Goal: Navigation & Orientation: Find specific page/section

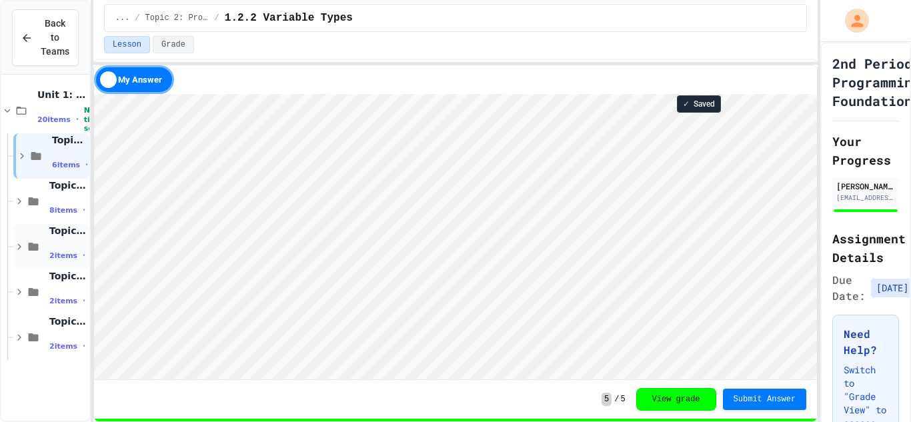
click at [47, 258] on div "Topic 4: Search/Sort Algorithims & Algorithimic Efficency 2 items • No time set" at bounding box center [51, 246] width 76 height 45
click at [5, 110] on icon at bounding box center [8, 111] width 6 height 4
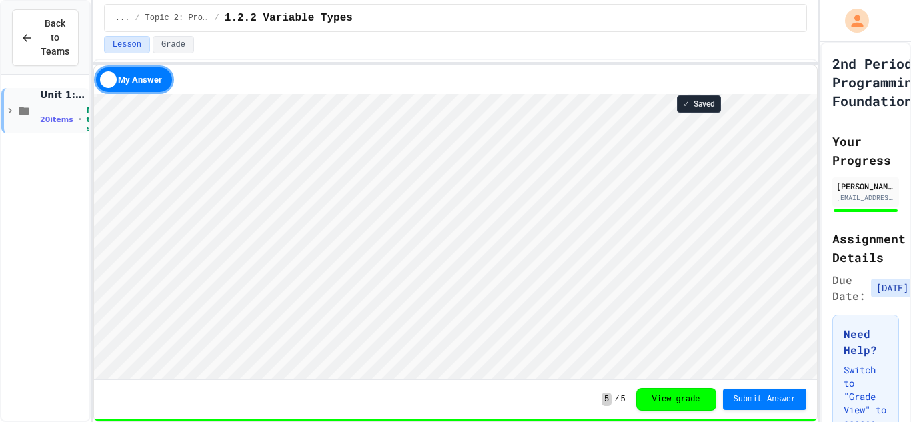
click at [9, 111] on icon at bounding box center [10, 111] width 12 height 12
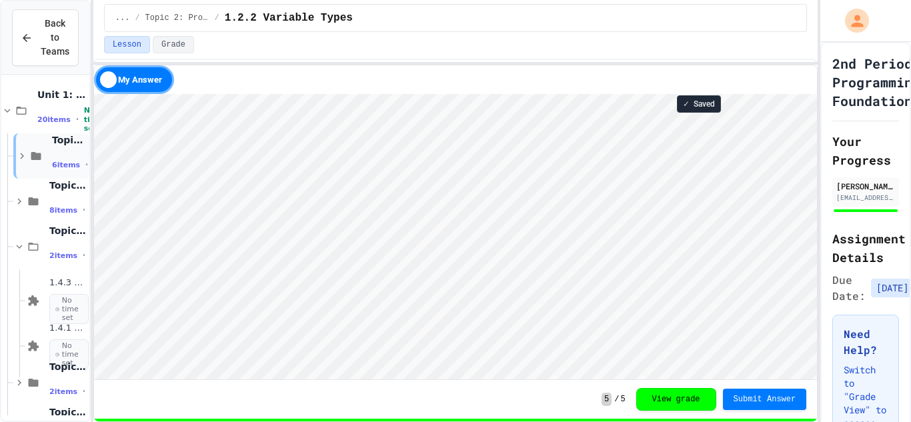
scroll to position [43, 0]
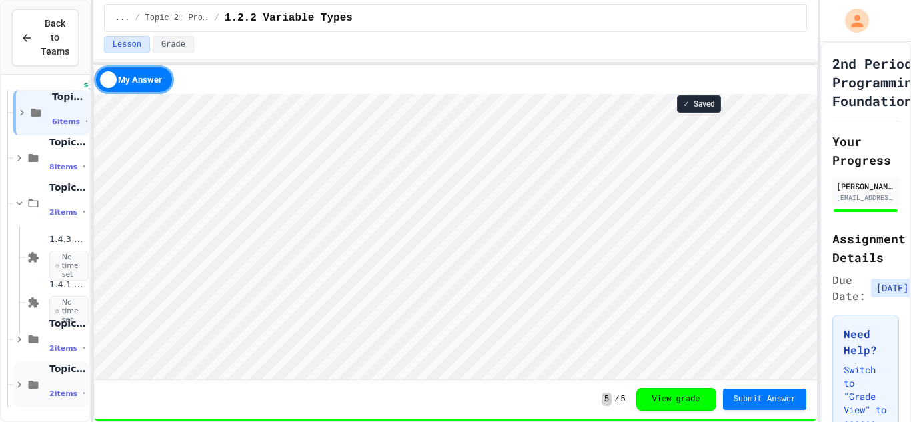
click at [30, 381] on icon at bounding box center [34, 385] width 10 height 8
click at [67, 368] on span "Topic 7: Designing & Simulating Solutions" at bounding box center [67, 369] width 37 height 12
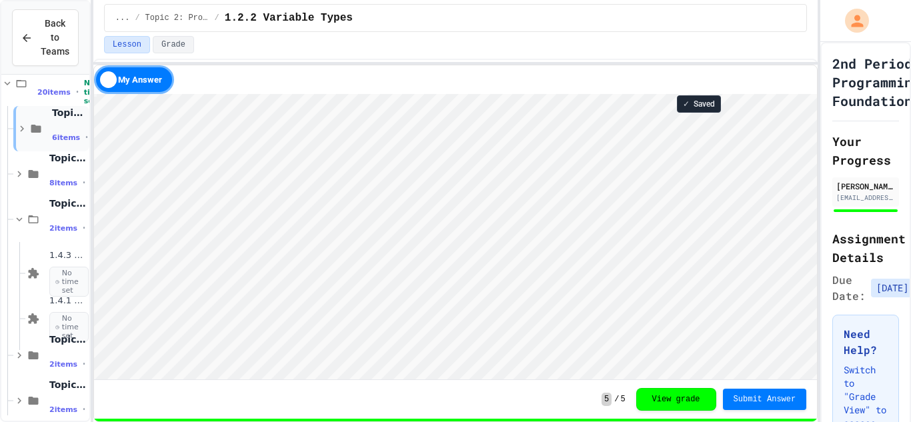
click at [16, 133] on icon at bounding box center [22, 129] width 12 height 12
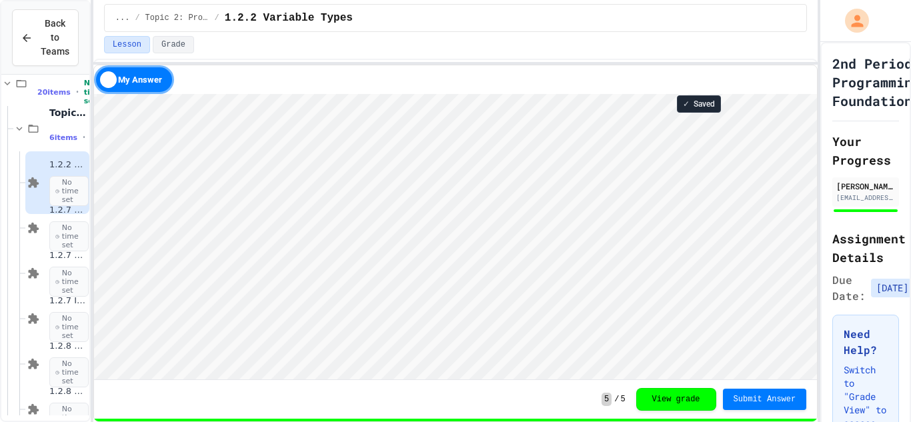
scroll to position [316, 0]
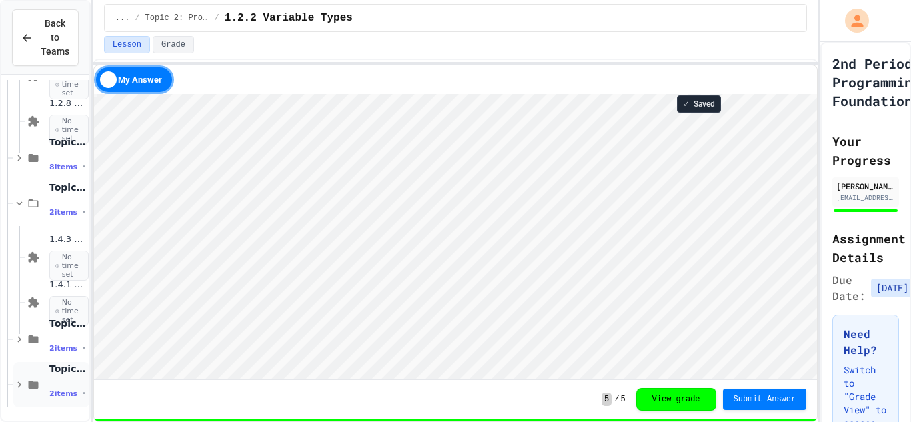
click at [62, 390] on span "2 items" at bounding box center [63, 394] width 28 height 9
click at [59, 256] on span "No time set" at bounding box center [68, 266] width 39 height 31
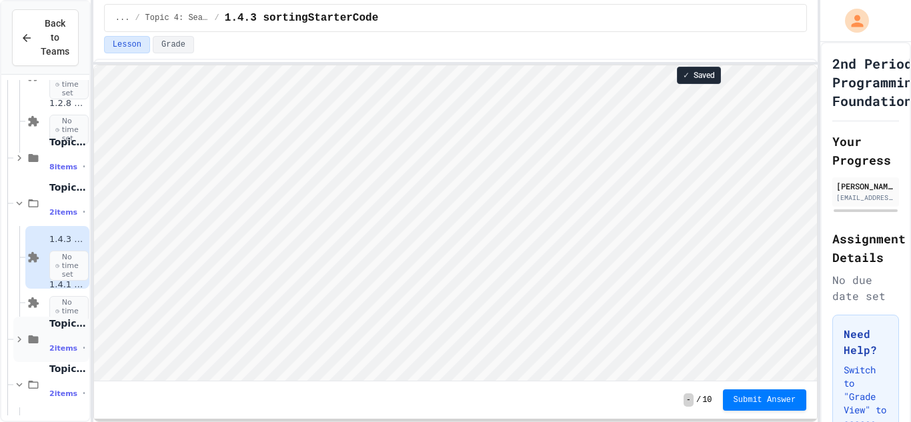
click at [58, 324] on span "Topic 5: APIs & Libraries" at bounding box center [67, 324] width 37 height 12
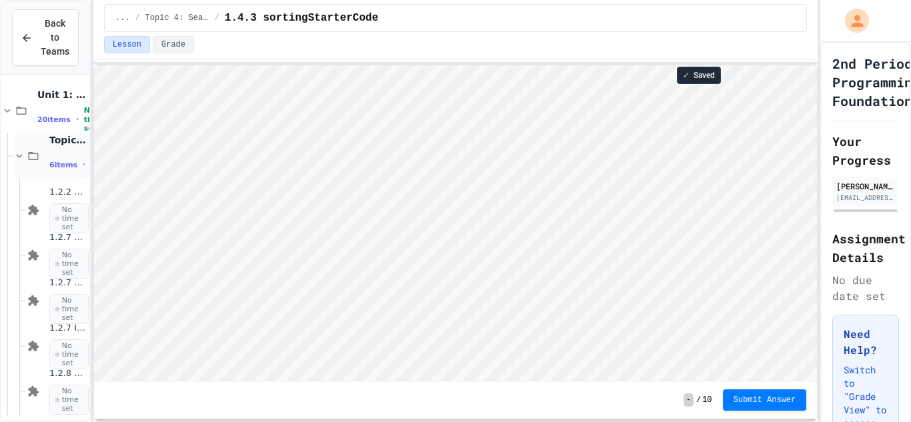
click at [19, 154] on icon at bounding box center [19, 156] width 12 height 12
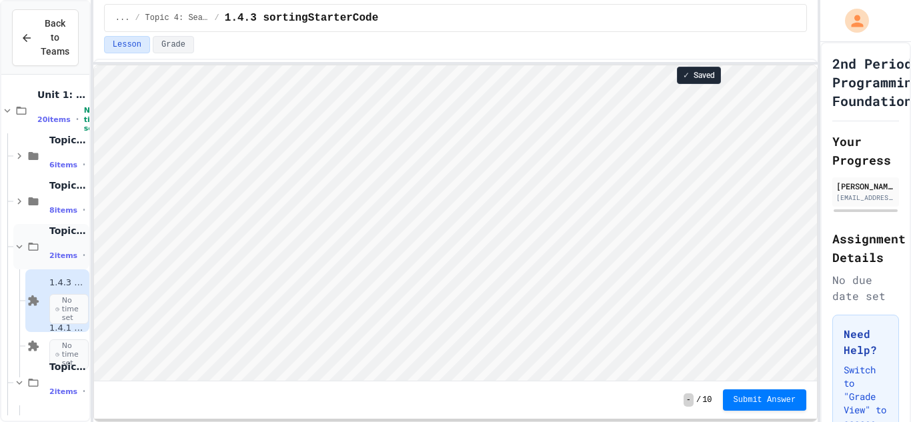
click at [15, 243] on icon at bounding box center [19, 247] width 12 height 12
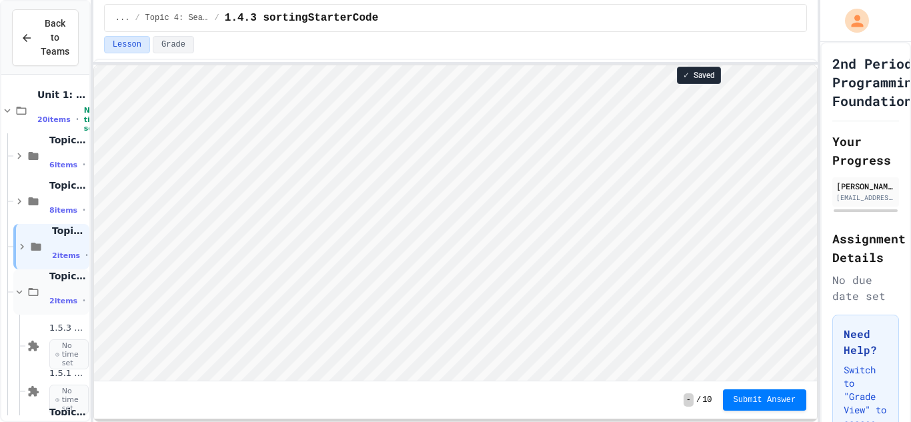
click at [16, 292] on icon at bounding box center [19, 292] width 12 height 12
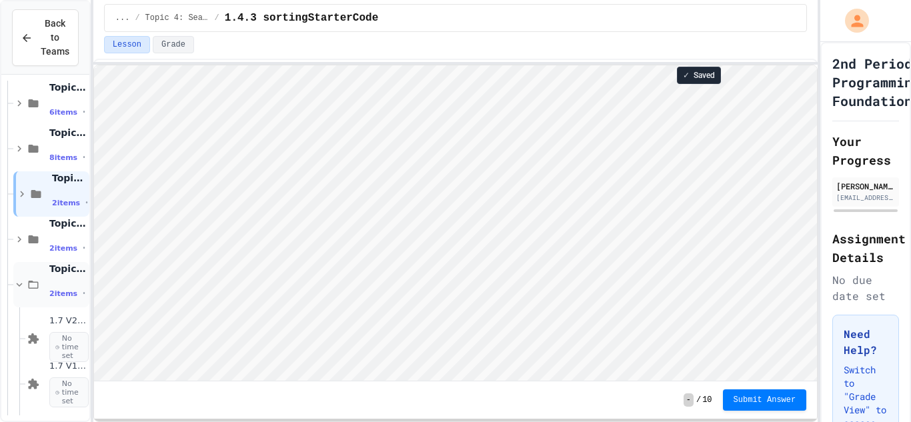
click at [15, 286] on icon at bounding box center [19, 285] width 12 height 12
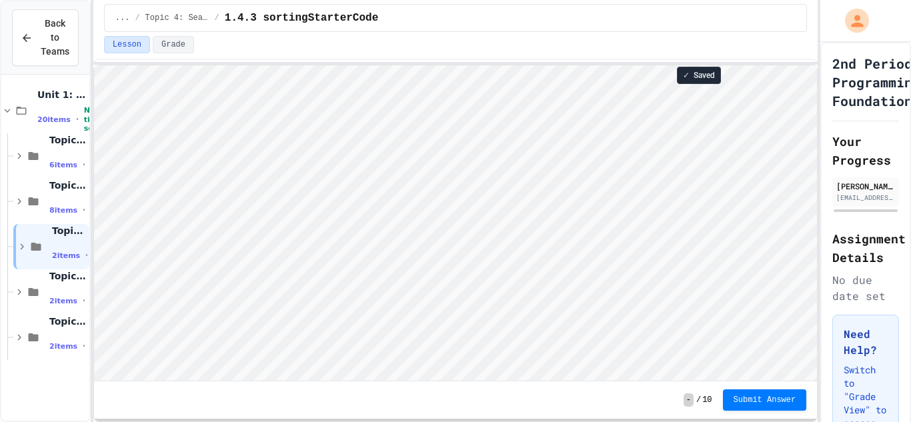
scroll to position [0, 0]
click at [19, 336] on icon at bounding box center [19, 338] width 12 height 12
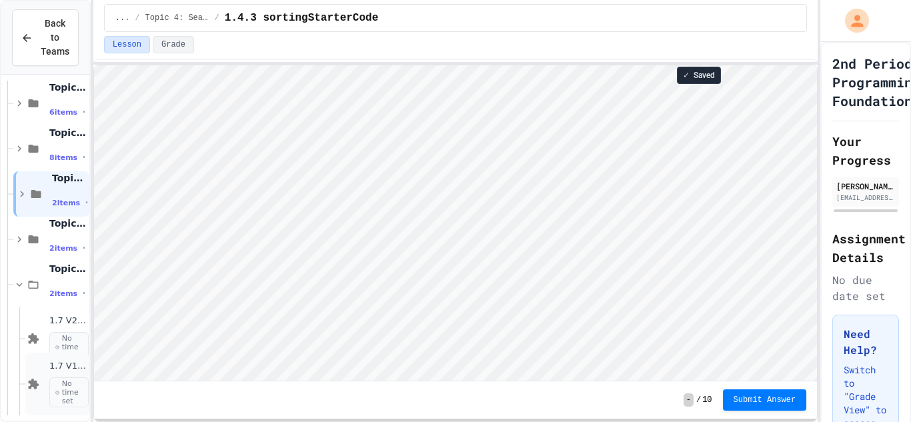
click at [64, 367] on span "1.7 V1- Ice Cream Machine" at bounding box center [67, 366] width 37 height 11
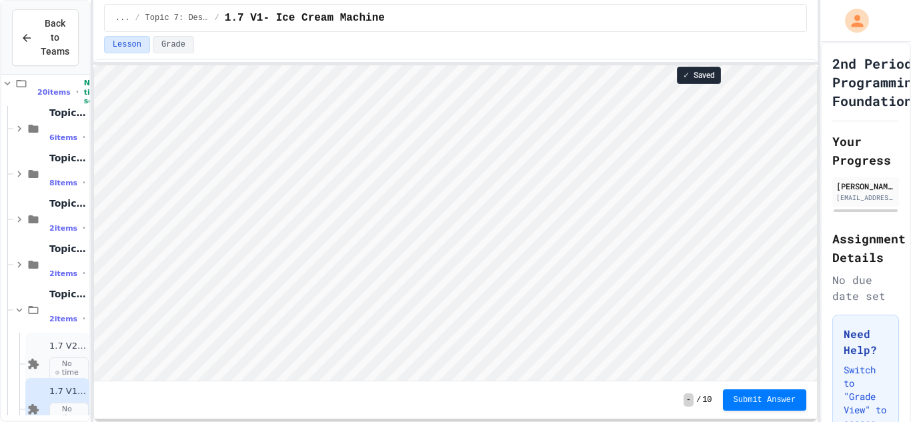
scroll to position [53, 0]
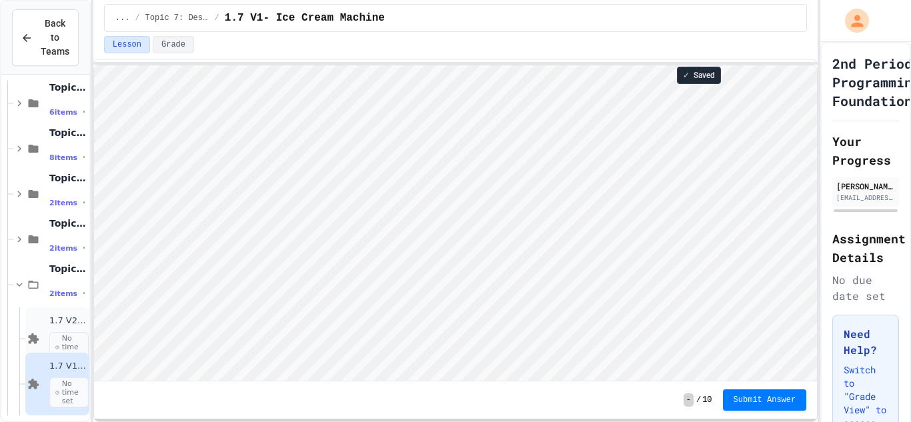
click at [57, 322] on span "1.7 V2- IceCream Machine Project" at bounding box center [67, 321] width 37 height 11
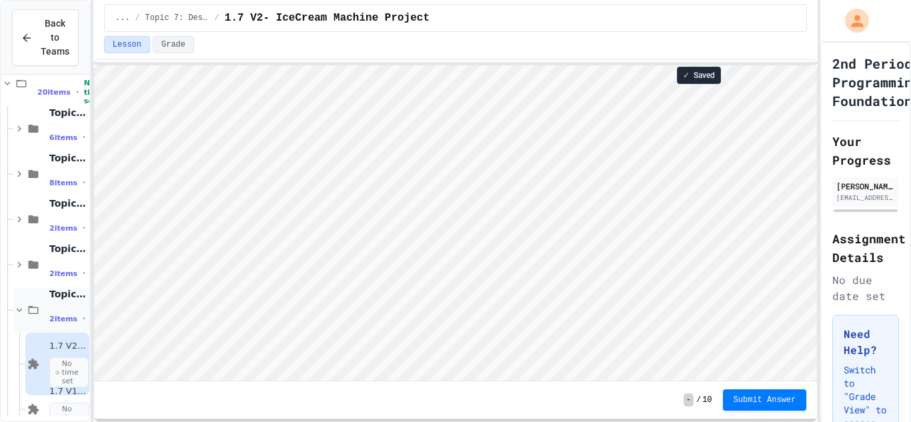
scroll to position [53, 0]
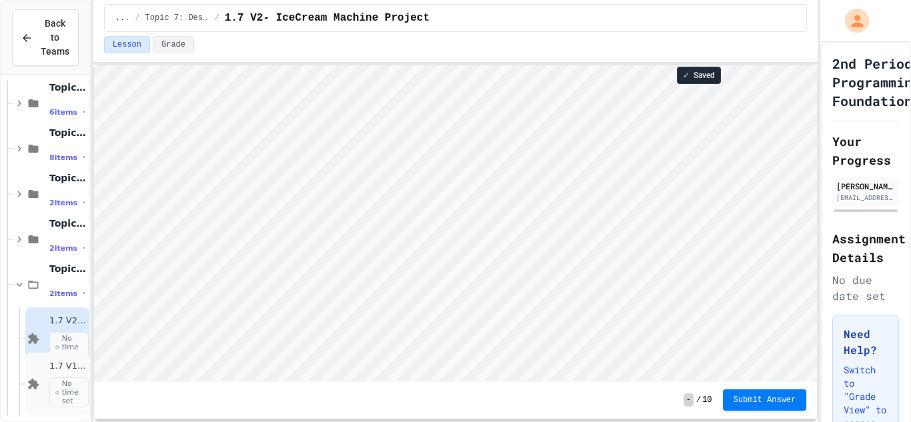
click at [44, 374] on div "1.7 V1- Ice Cream Machine No time set" at bounding box center [57, 384] width 64 height 63
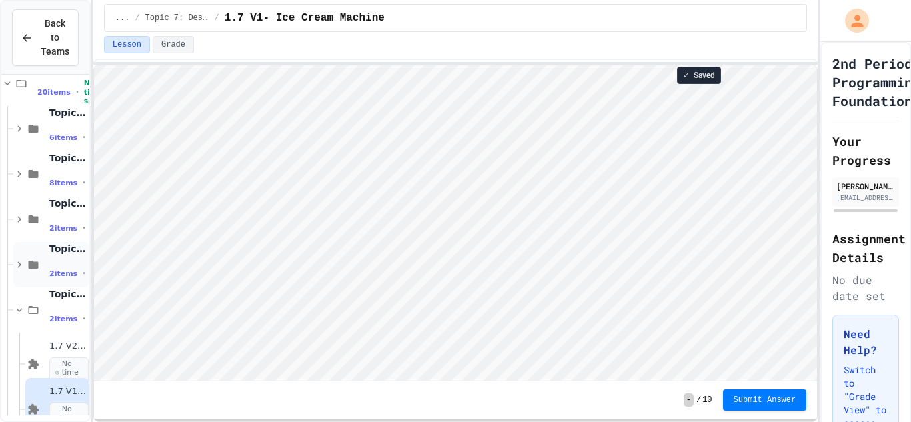
click at [50, 248] on span "Topic 5: APIs & Libraries" at bounding box center [67, 249] width 37 height 12
